Goal: Task Accomplishment & Management: Complete application form

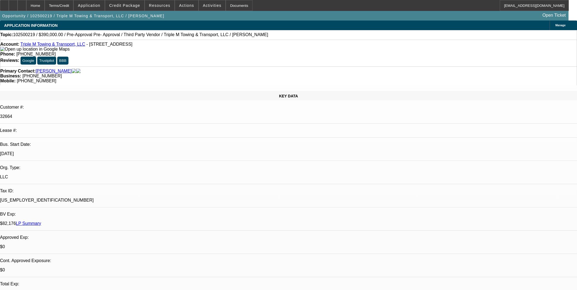
select select "0"
select select "2"
select select "0.1"
select select "4"
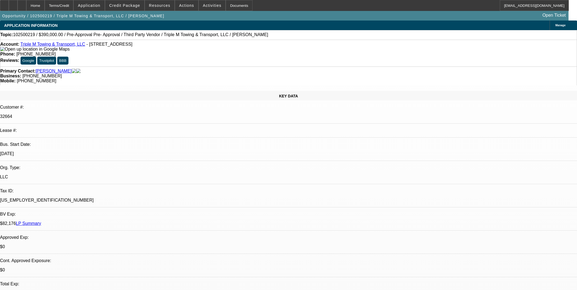
select select "0"
select select "2"
select select "0.1"
select select "4"
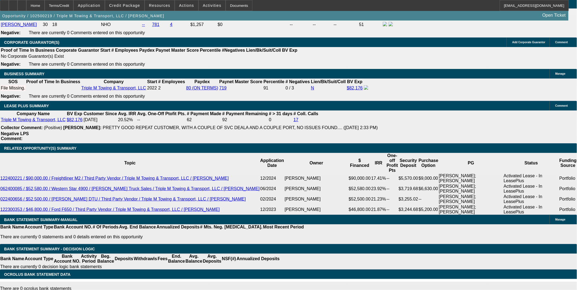
scroll to position [882, 0]
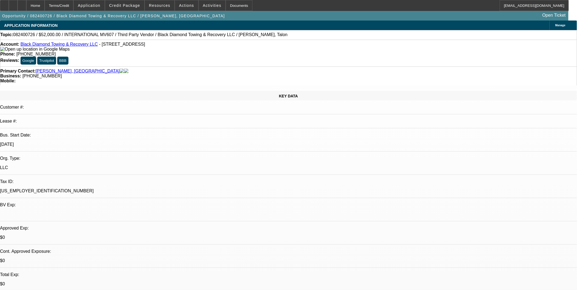
select select "0"
select select "2"
select select "0.1"
select select "2"
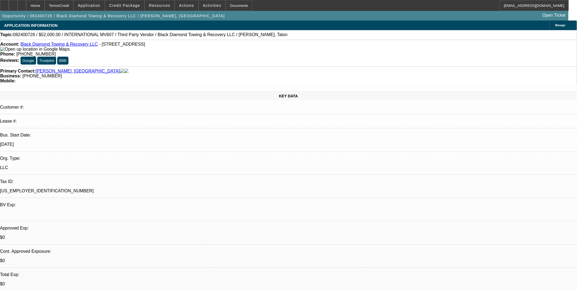
select select "0.1"
select select "1"
select select "2"
select select "4"
select select "1"
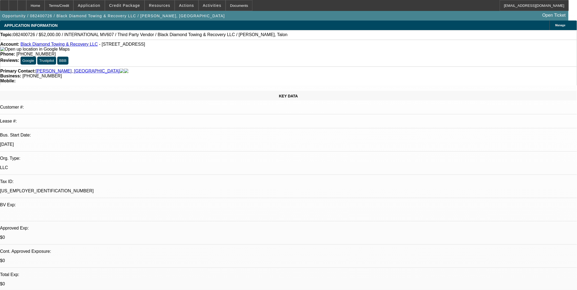
select select "2"
select select "4"
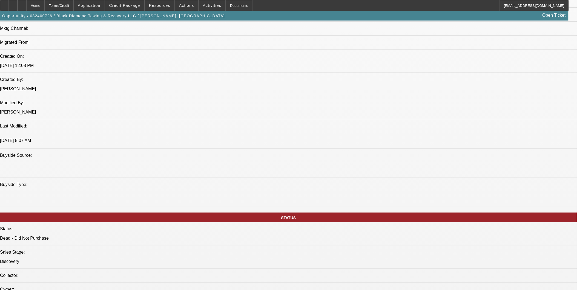
scroll to position [304, 0]
